Goal: Information Seeking & Learning: Learn about a topic

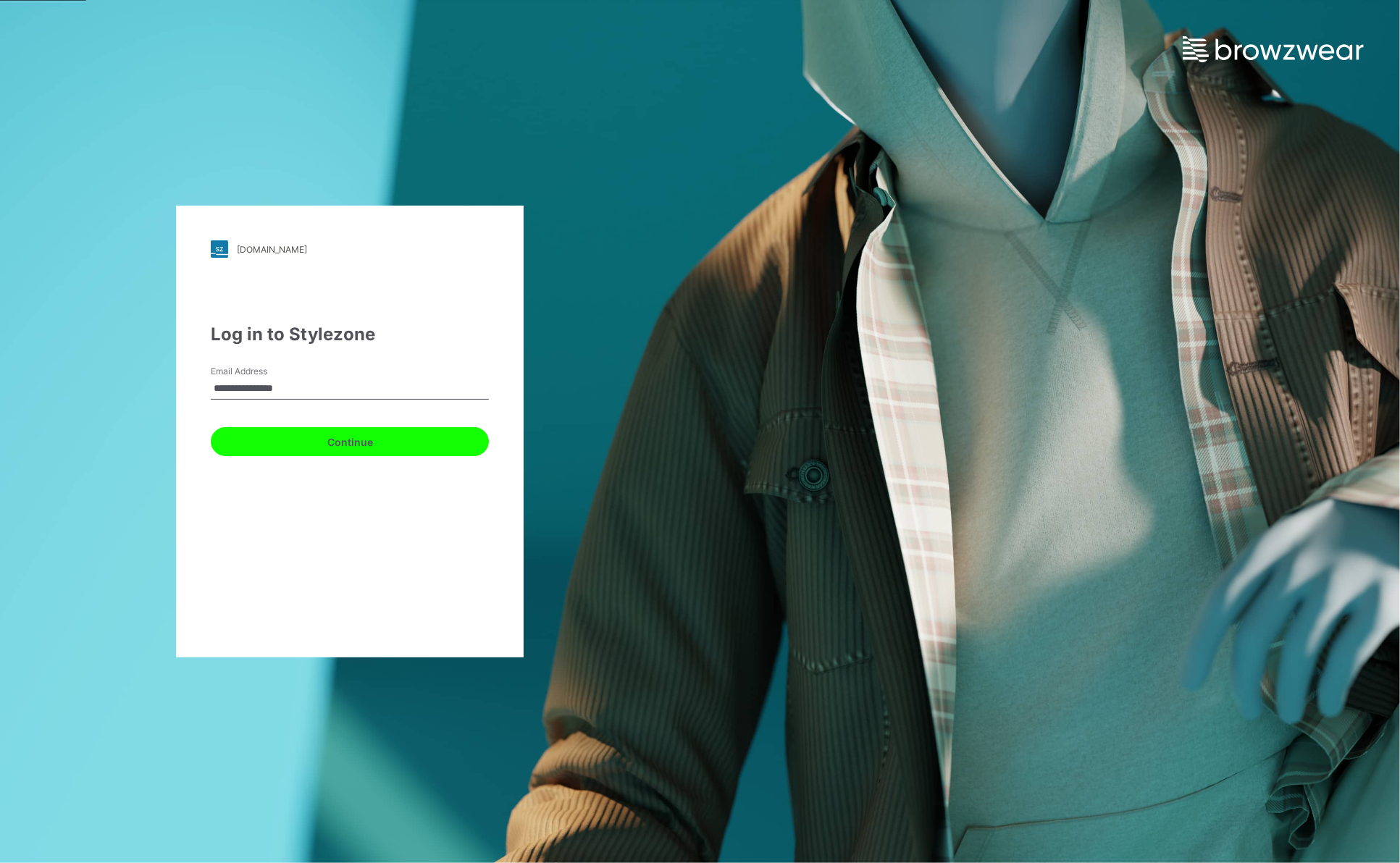
click at [345, 443] on button "Continue" at bounding box center [349, 441] width 278 height 29
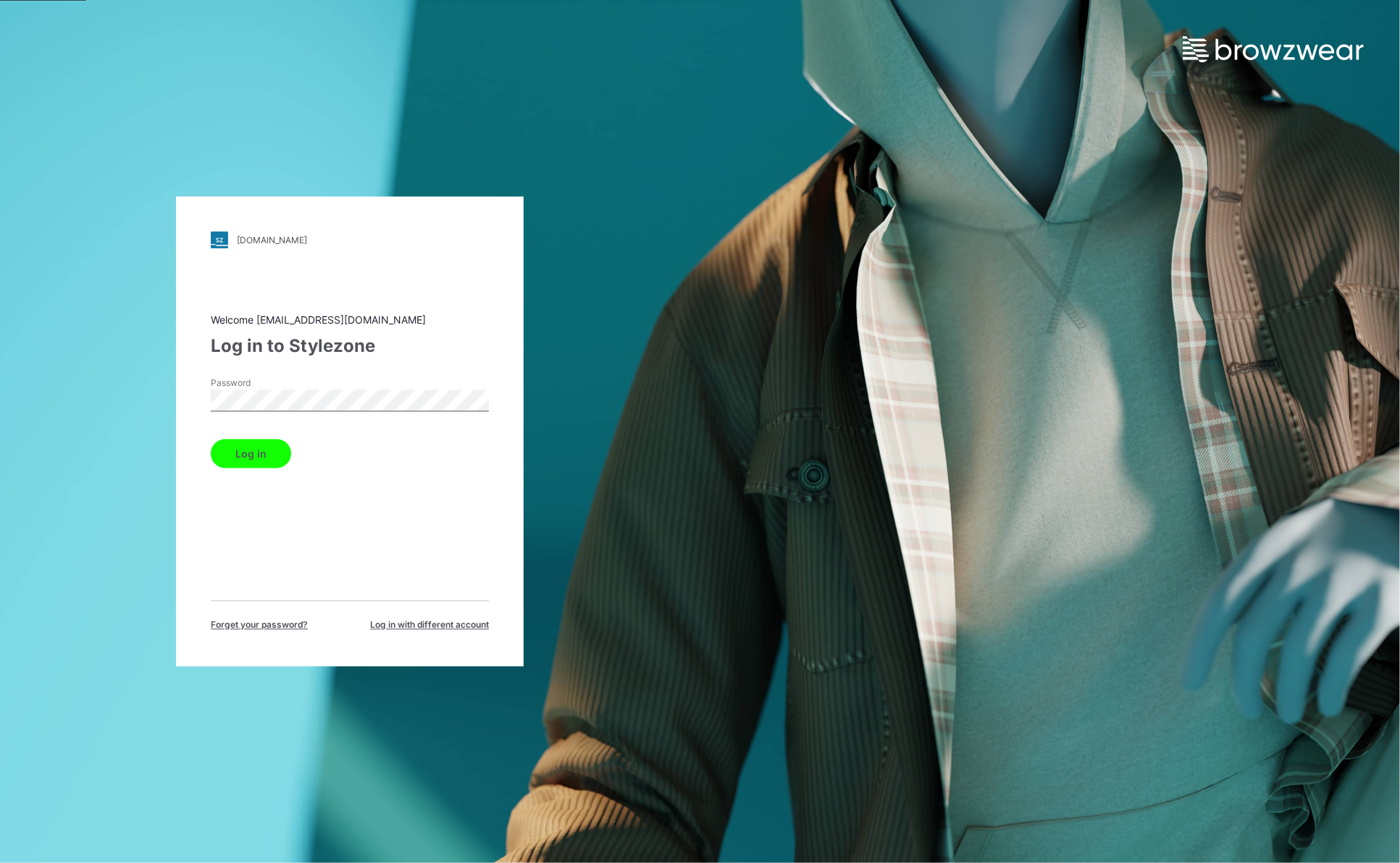
click at [253, 461] on button "Log in" at bounding box center [251, 453] width 81 height 29
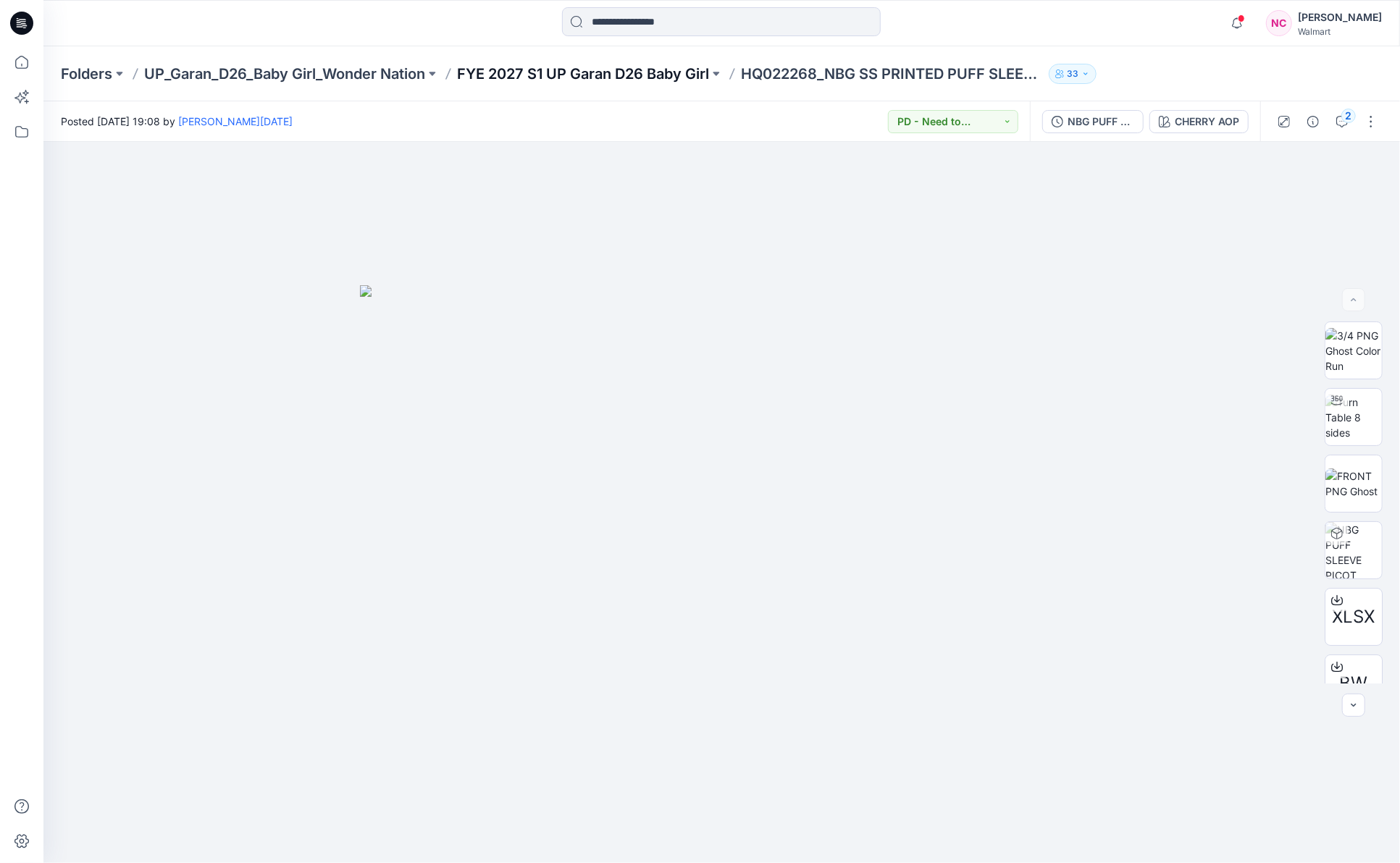
click at [570, 76] on p "FYE 2027 S1 UP Garan D26 Baby Girl" at bounding box center [583, 74] width 252 height 20
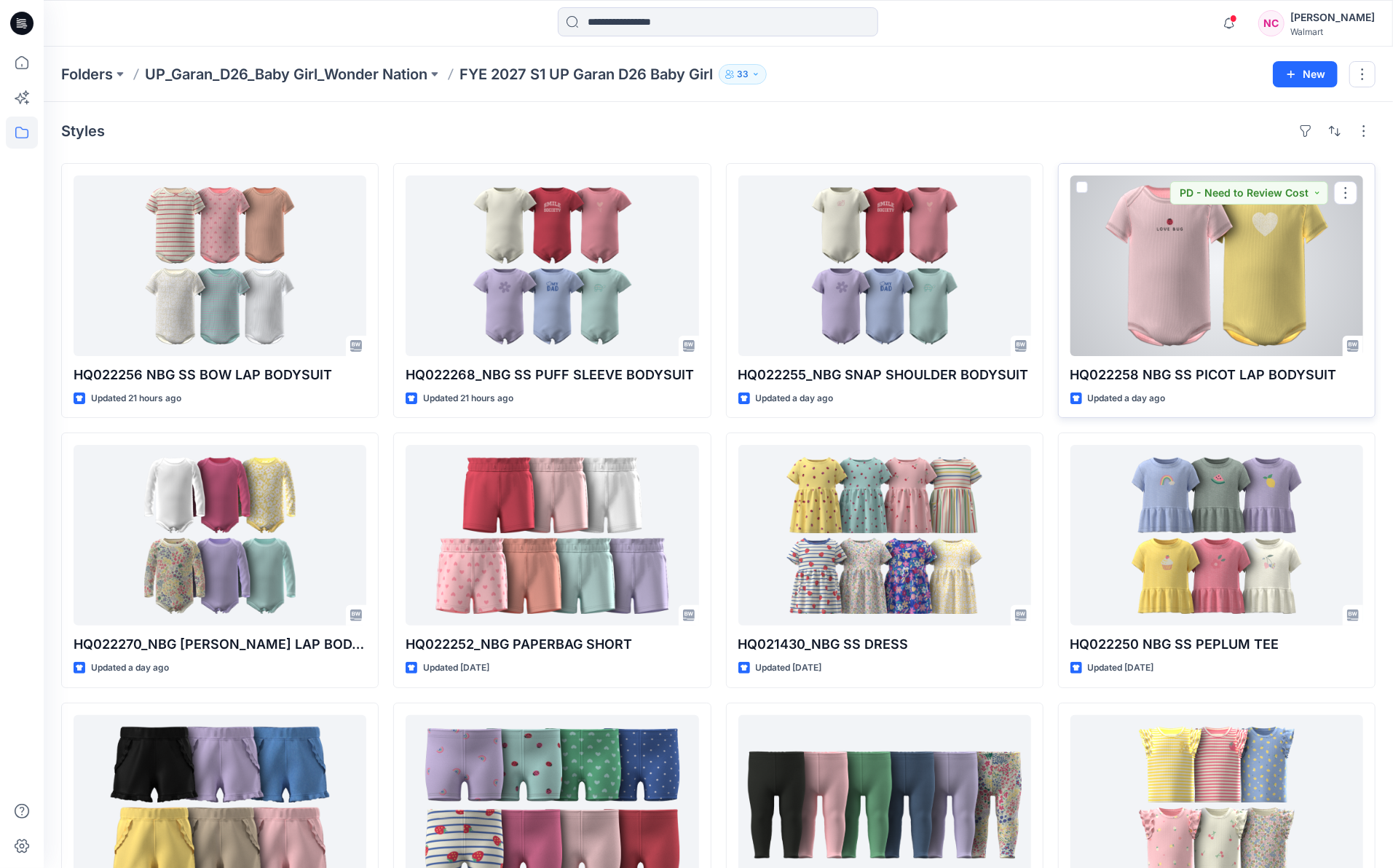
click at [1177, 233] on div at bounding box center [1217, 265] width 293 height 180
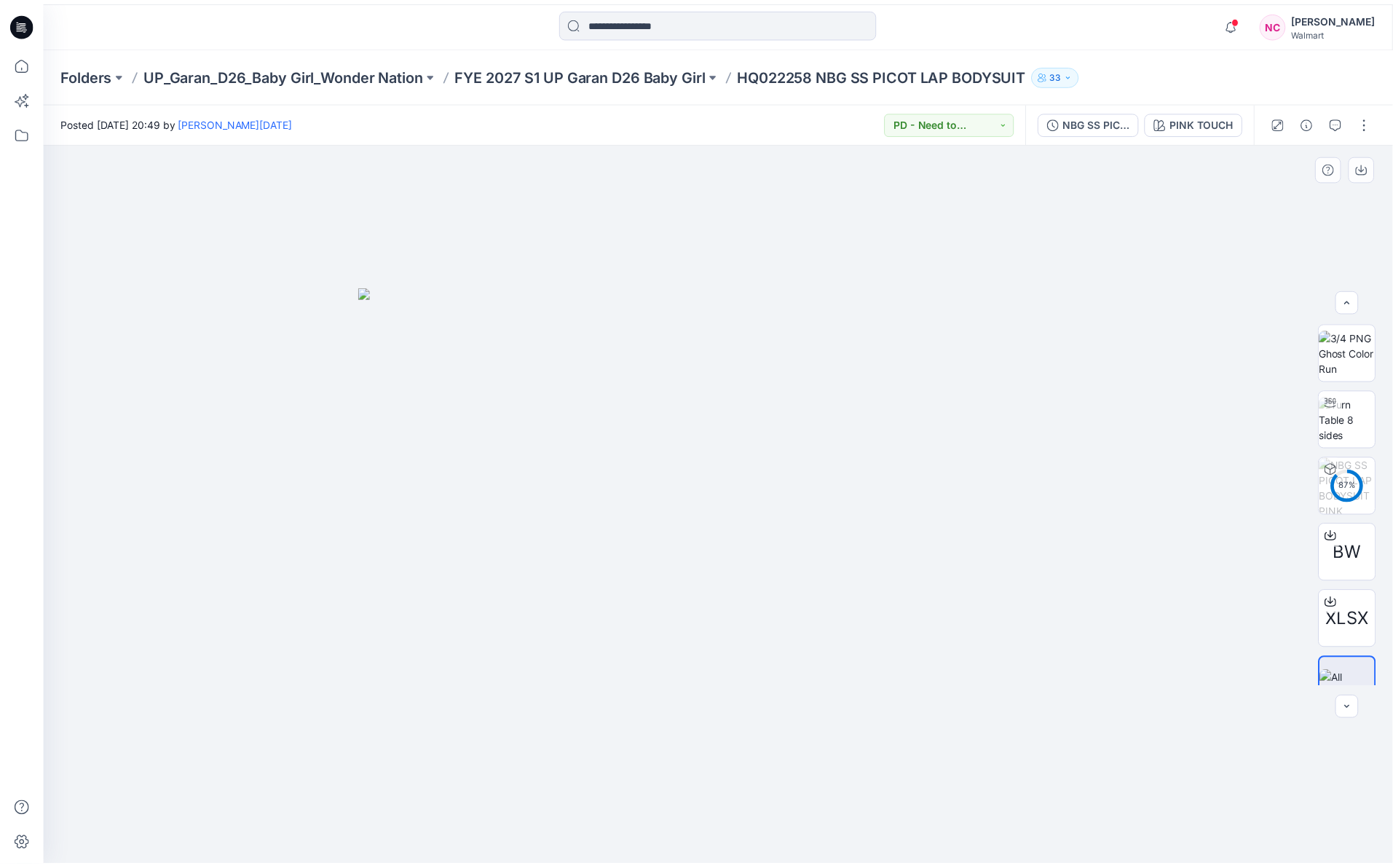
scroll to position [29, 0]
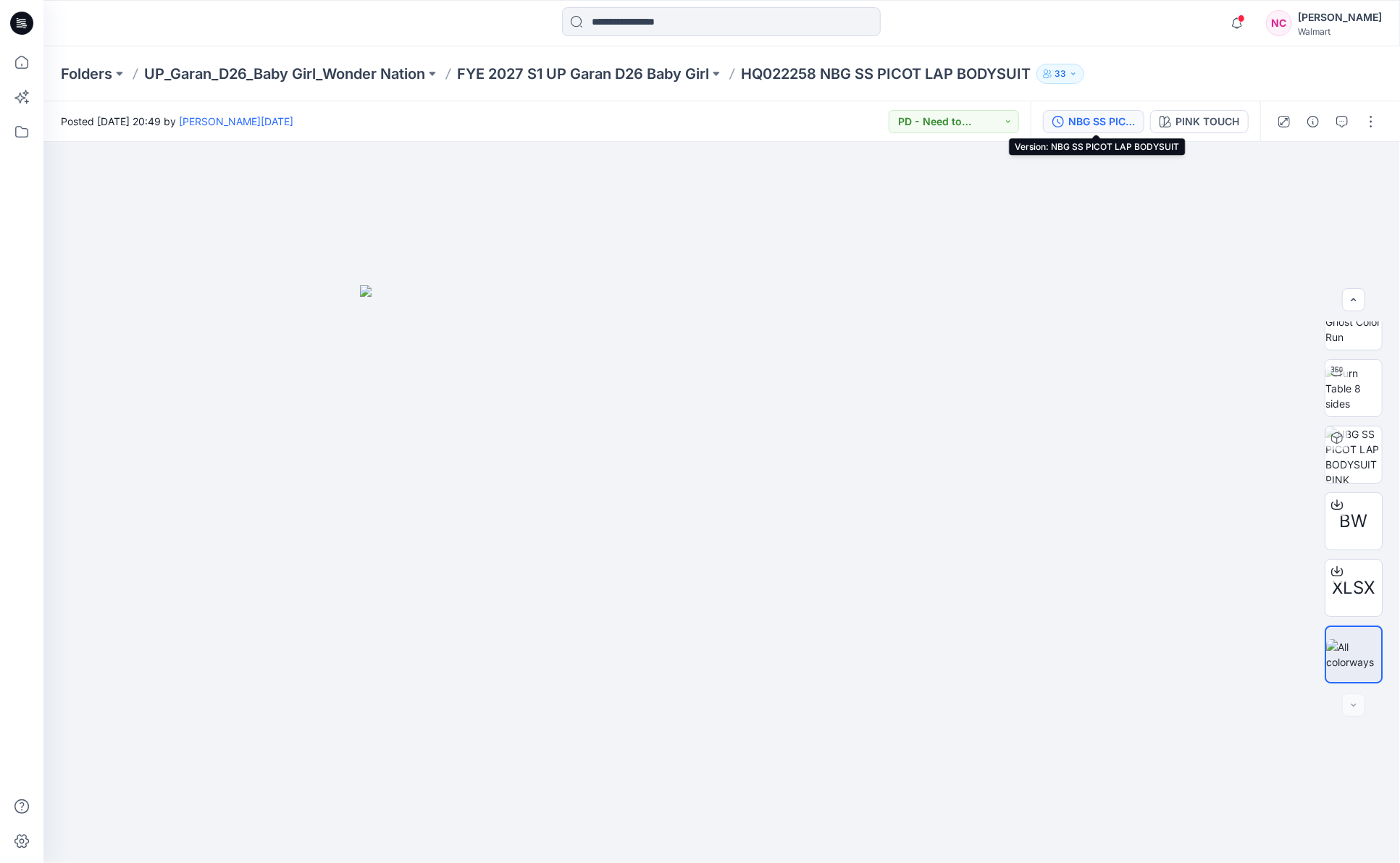
click at [1107, 121] on div "NBG SS PICOT LAP BODYSUIT" at bounding box center [1101, 121] width 67 height 16
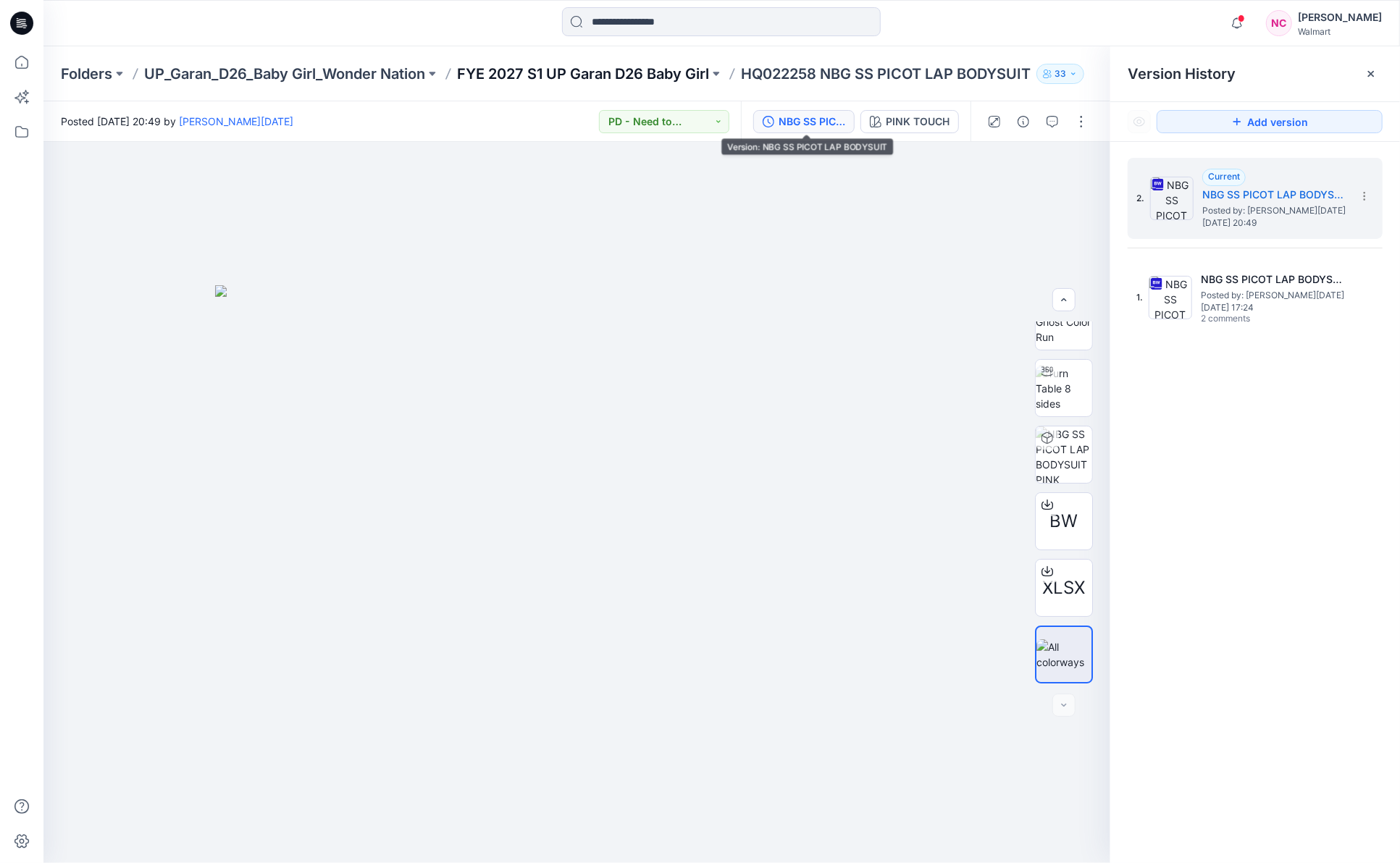
click at [650, 70] on p "FYE 2027 S1 UP Garan D26 Baby Girl" at bounding box center [583, 74] width 252 height 20
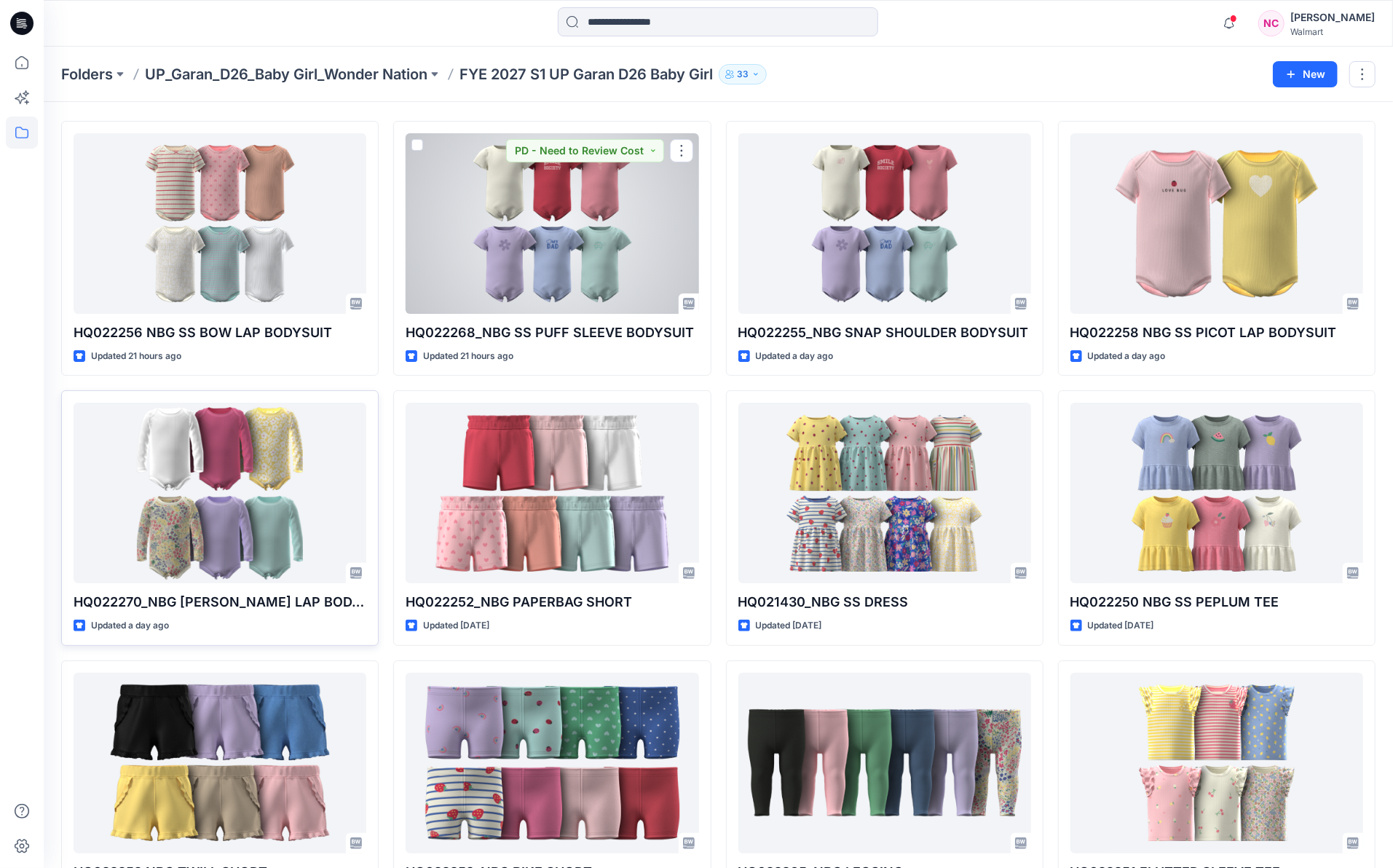
scroll to position [48, 0]
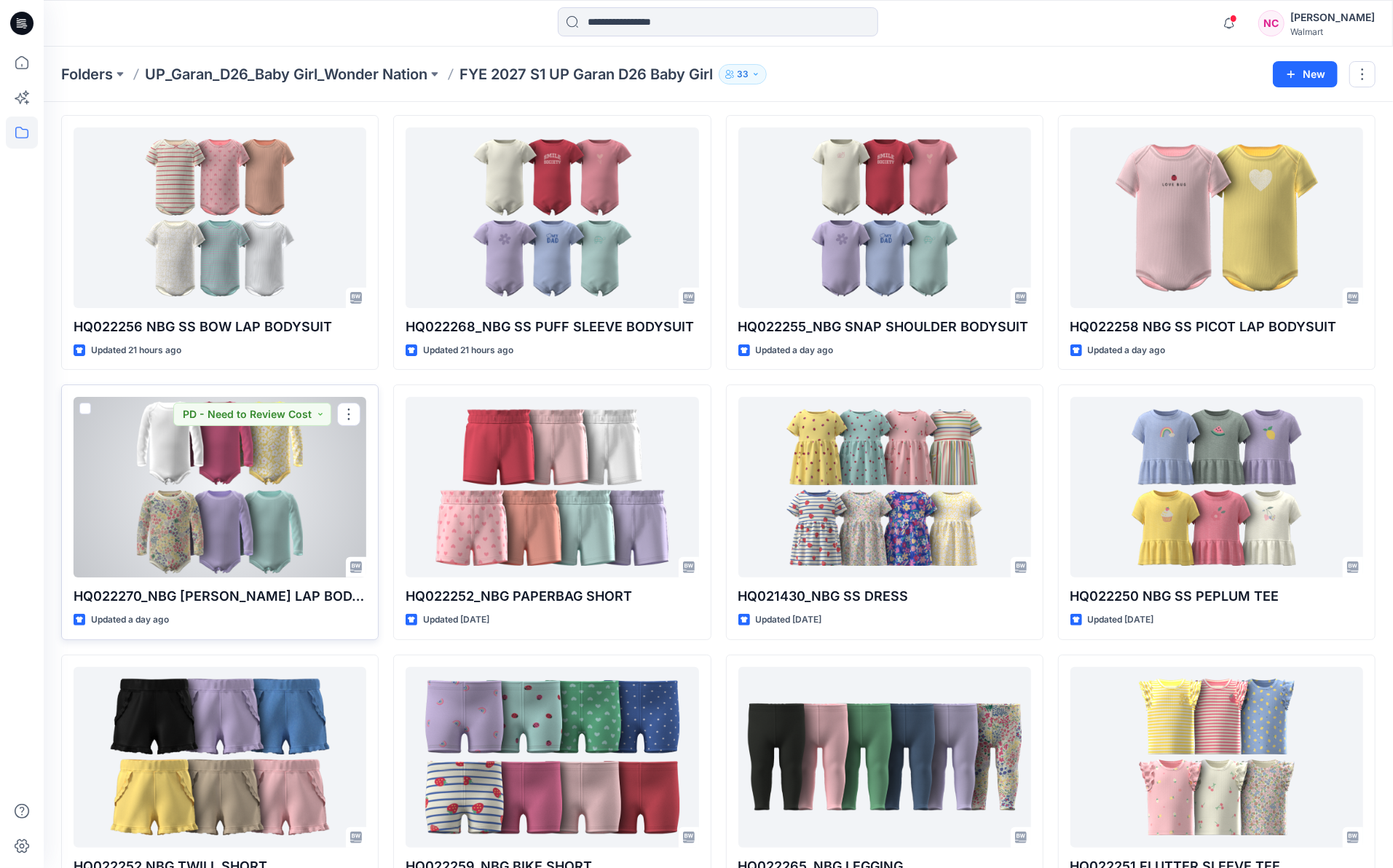
click at [256, 480] on div at bounding box center [220, 486] width 293 height 180
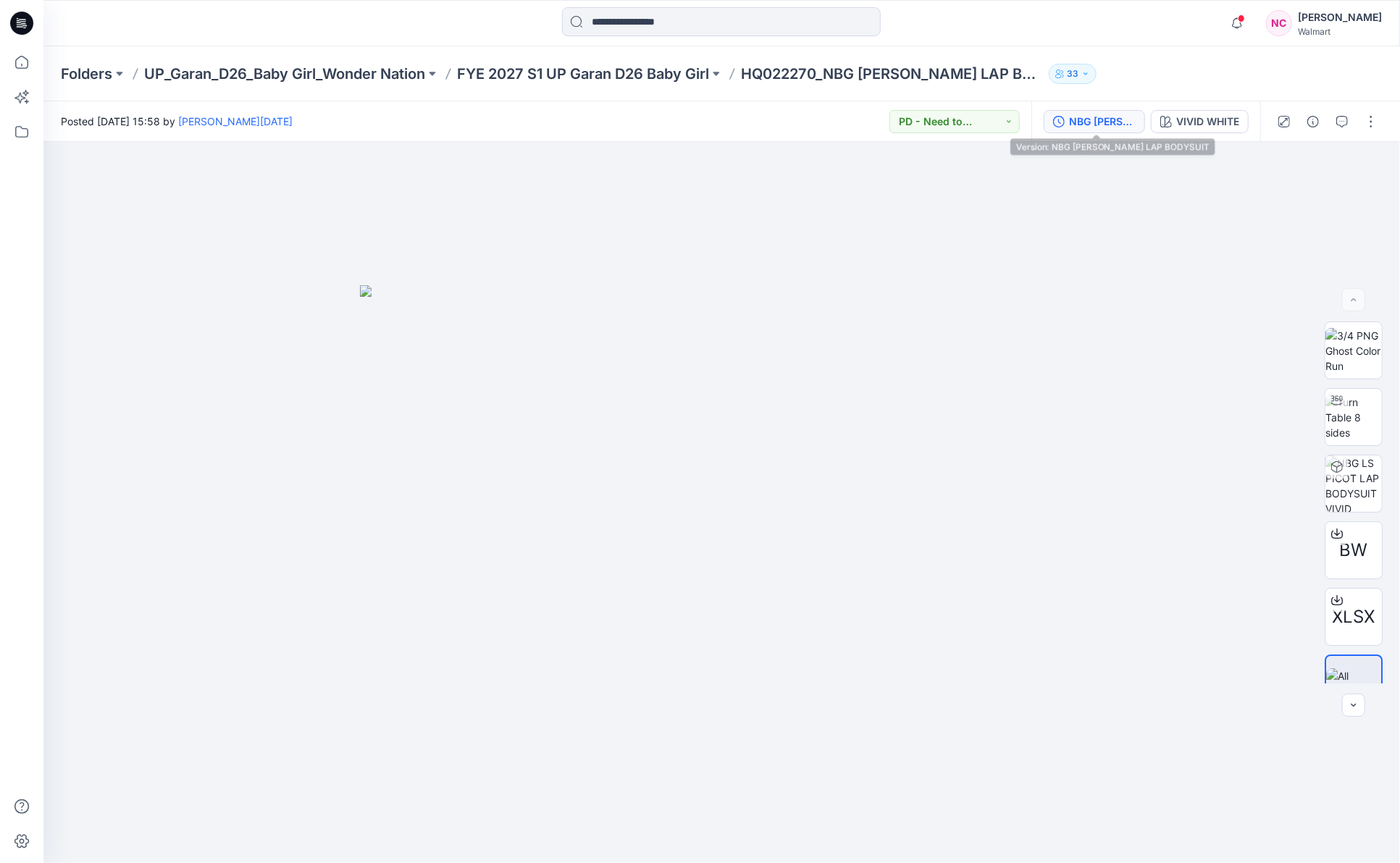
click at [1106, 122] on div "NBG [PERSON_NAME] LAP BODYSUIT" at bounding box center [1102, 121] width 67 height 16
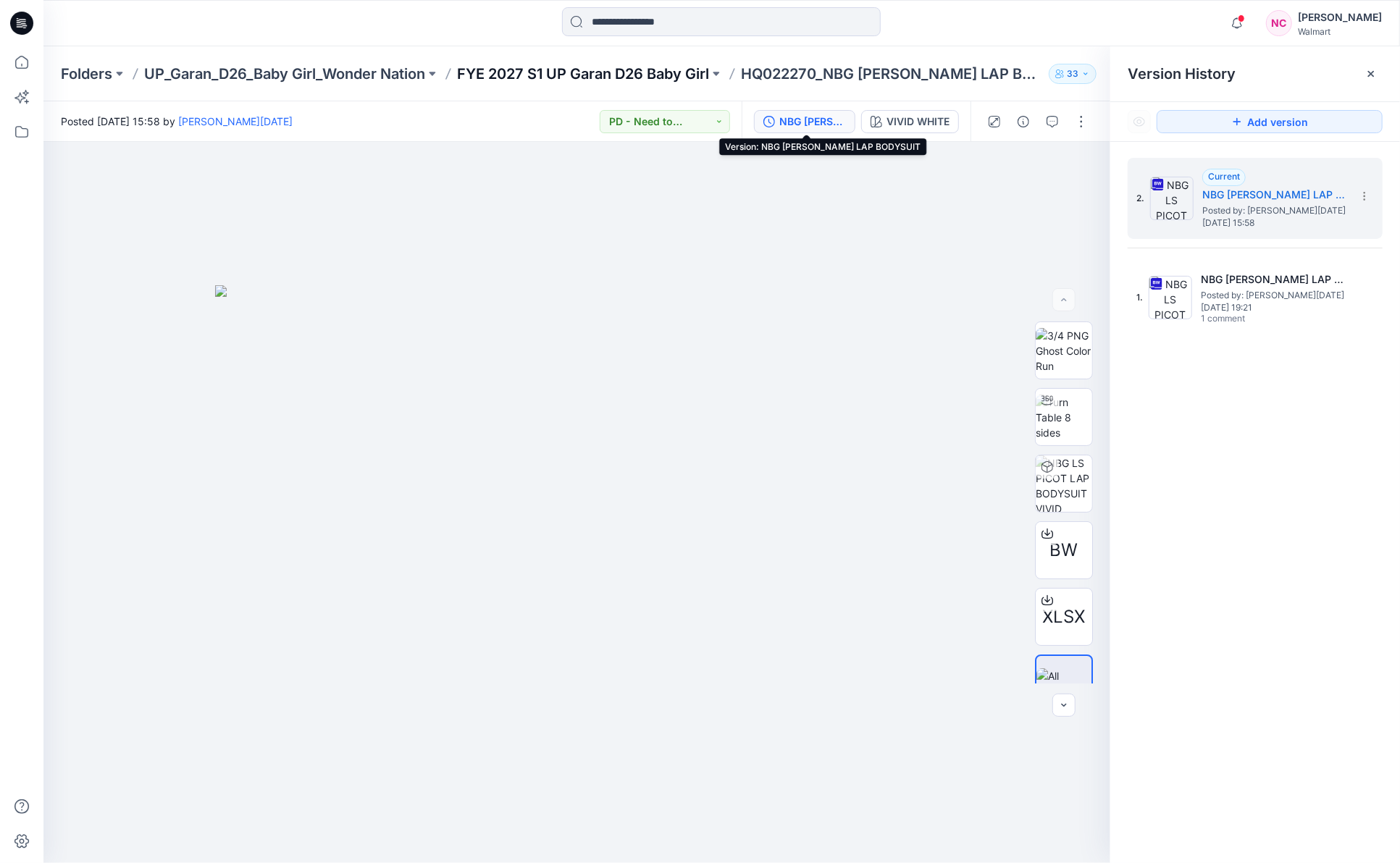
click at [543, 70] on p "FYE 2027 S1 UP Garan D26 Baby Girl" at bounding box center [583, 74] width 252 height 20
